Goal: Book appointment/travel/reservation

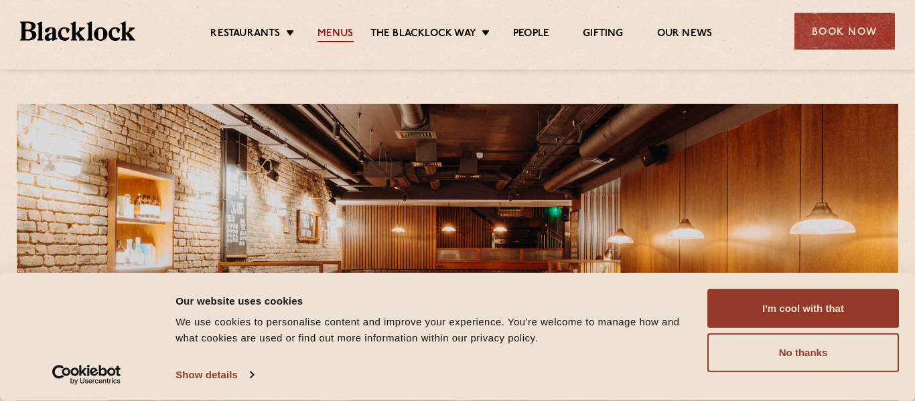
click at [335, 33] on link "Menus" at bounding box center [335, 34] width 36 height 15
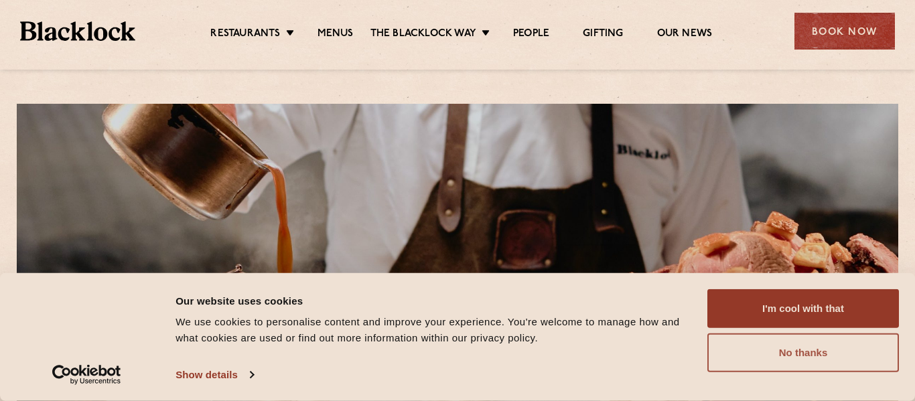
click at [733, 362] on button "No thanks" at bounding box center [803, 352] width 192 height 39
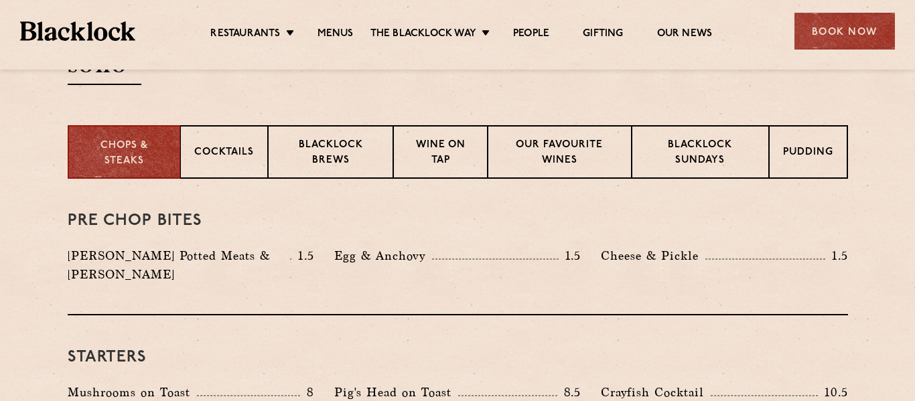
scroll to position [498, 0]
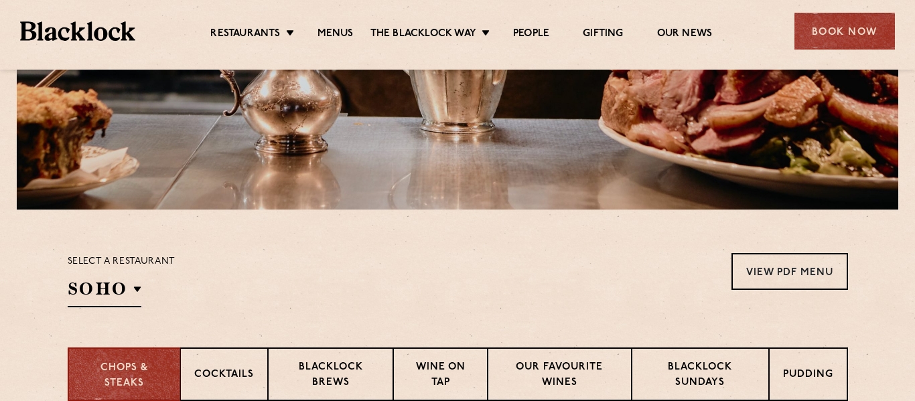
scroll to position [234, 0]
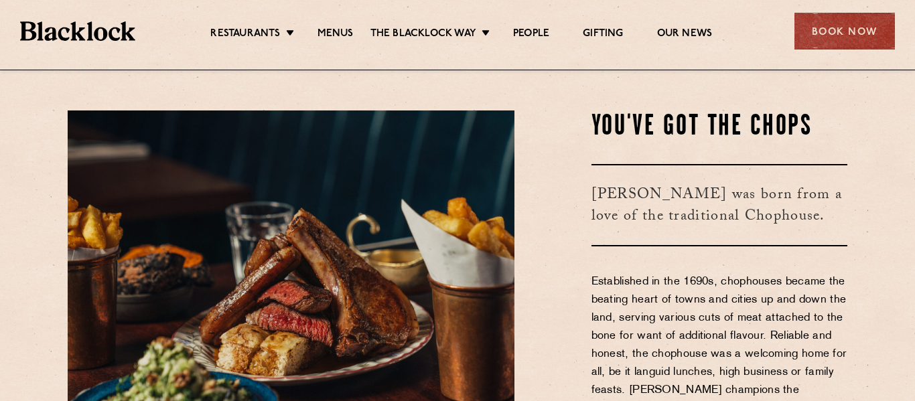
scroll to position [379, 0]
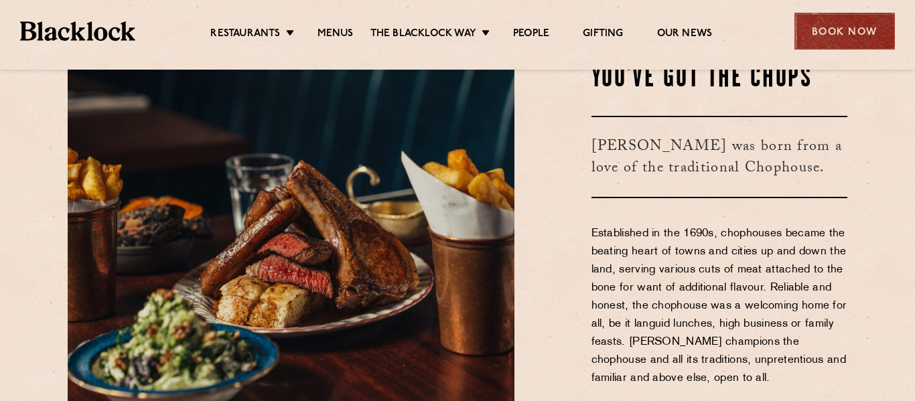
click at [851, 46] on div "Book Now" at bounding box center [844, 31] width 100 height 37
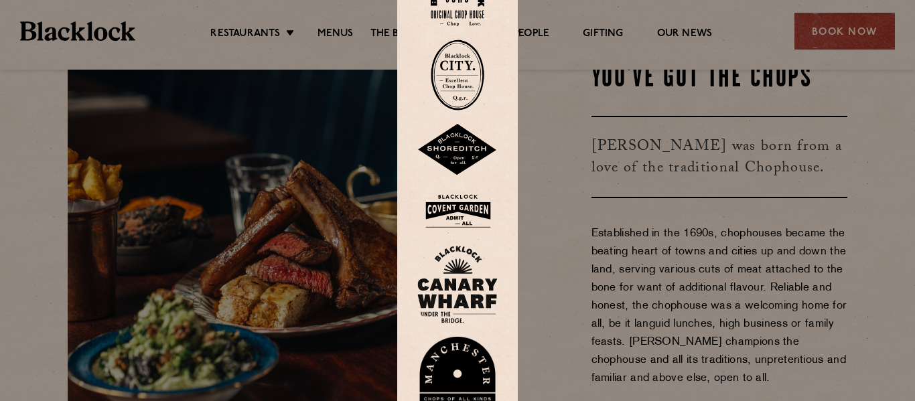
click at [463, 216] on img at bounding box center [457, 212] width 80 height 44
